Goal: Task Accomplishment & Management: Manage account settings

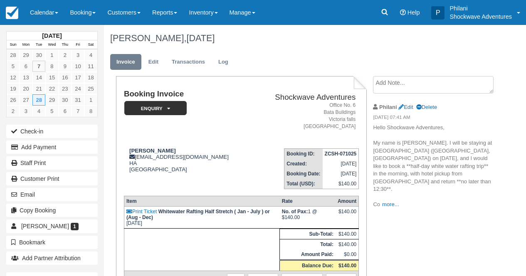
scroll to position [60, 0]
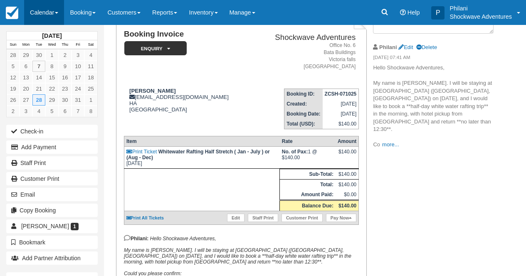
click at [48, 15] on link "Calendar" at bounding box center [44, 12] width 40 height 25
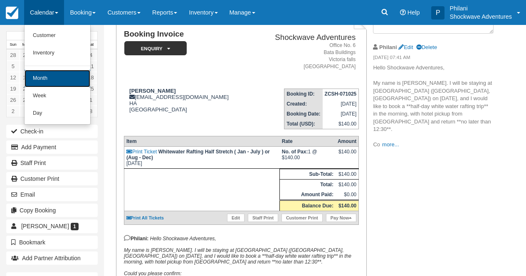
click at [50, 81] on link "Month" at bounding box center [58, 78] width 66 height 17
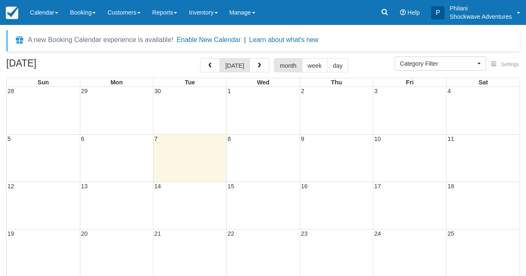
select select
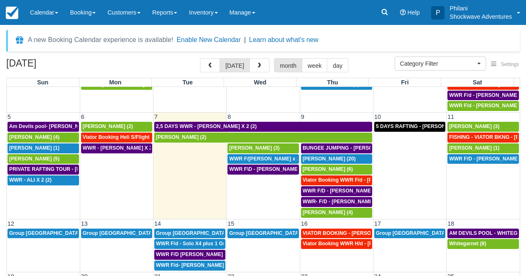
scroll to position [60, 0]
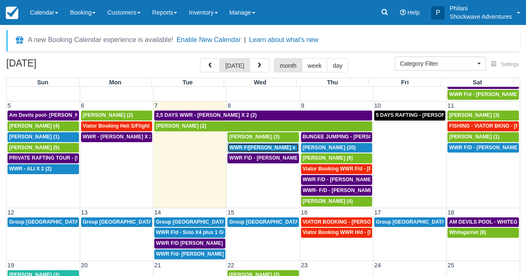
click at [279, 147] on span "WWR F/[PERSON_NAME] x 2 (2)" at bounding box center [268, 148] width 78 height 6
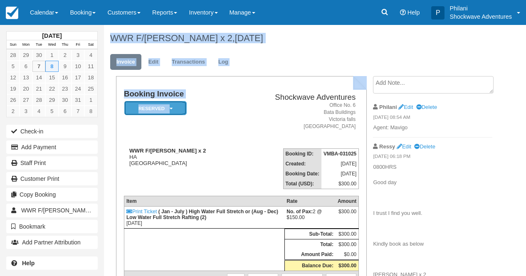
click at [176, 110] on em "Reserved" at bounding box center [155, 108] width 62 height 15
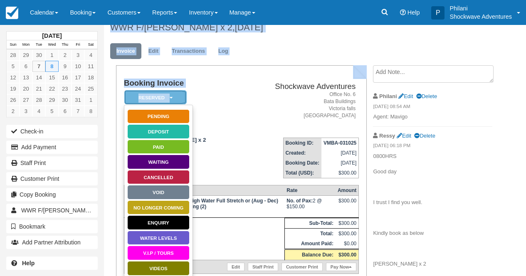
scroll to position [20, 0]
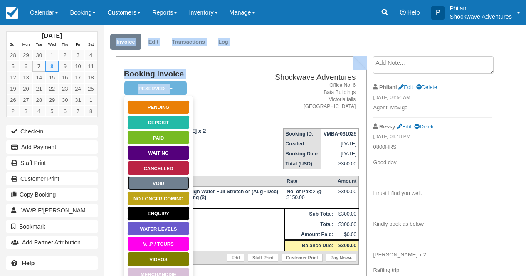
click at [176, 186] on link "Void" at bounding box center [158, 183] width 62 height 15
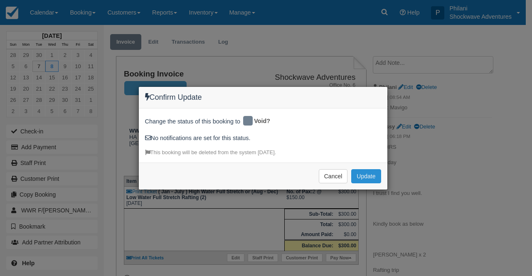
click at [363, 177] on button "Update" at bounding box center [366, 176] width 30 height 14
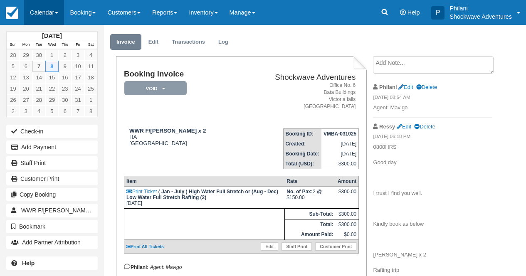
click at [53, 7] on link "Calendar" at bounding box center [44, 12] width 40 height 25
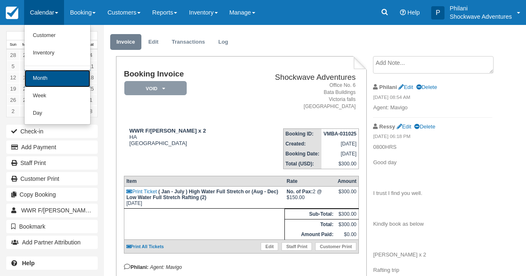
click at [46, 72] on link "Month" at bounding box center [58, 78] width 66 height 17
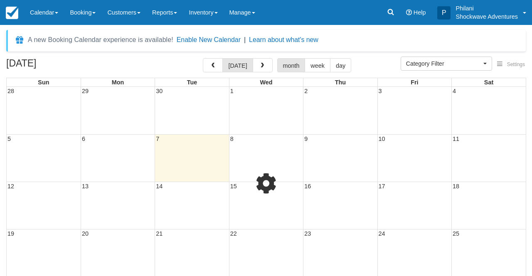
select select
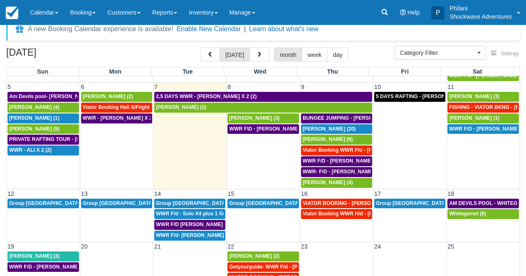
scroll to position [80, 0]
